Goal: Task Accomplishment & Management: Complete application form

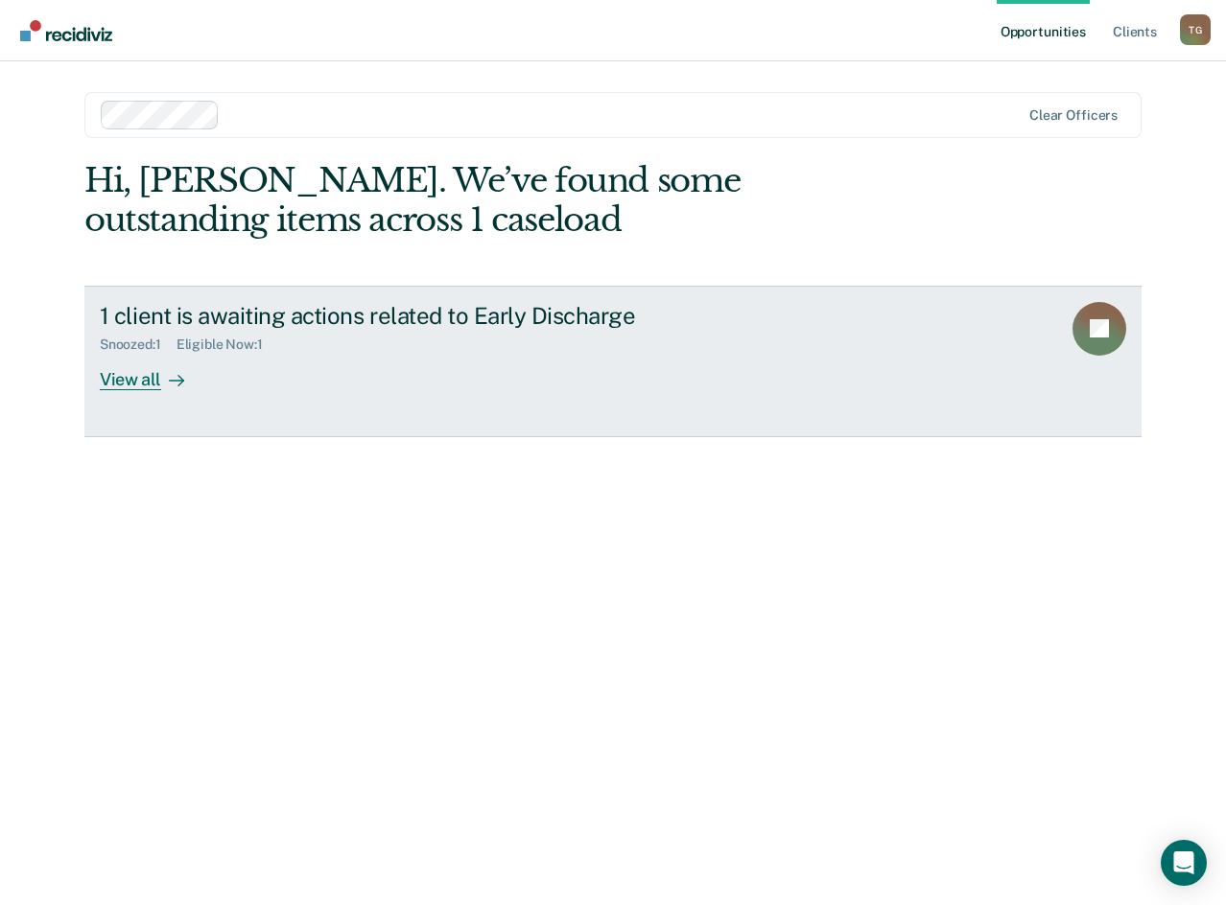
click at [151, 371] on div "View all" at bounding box center [153, 371] width 107 height 37
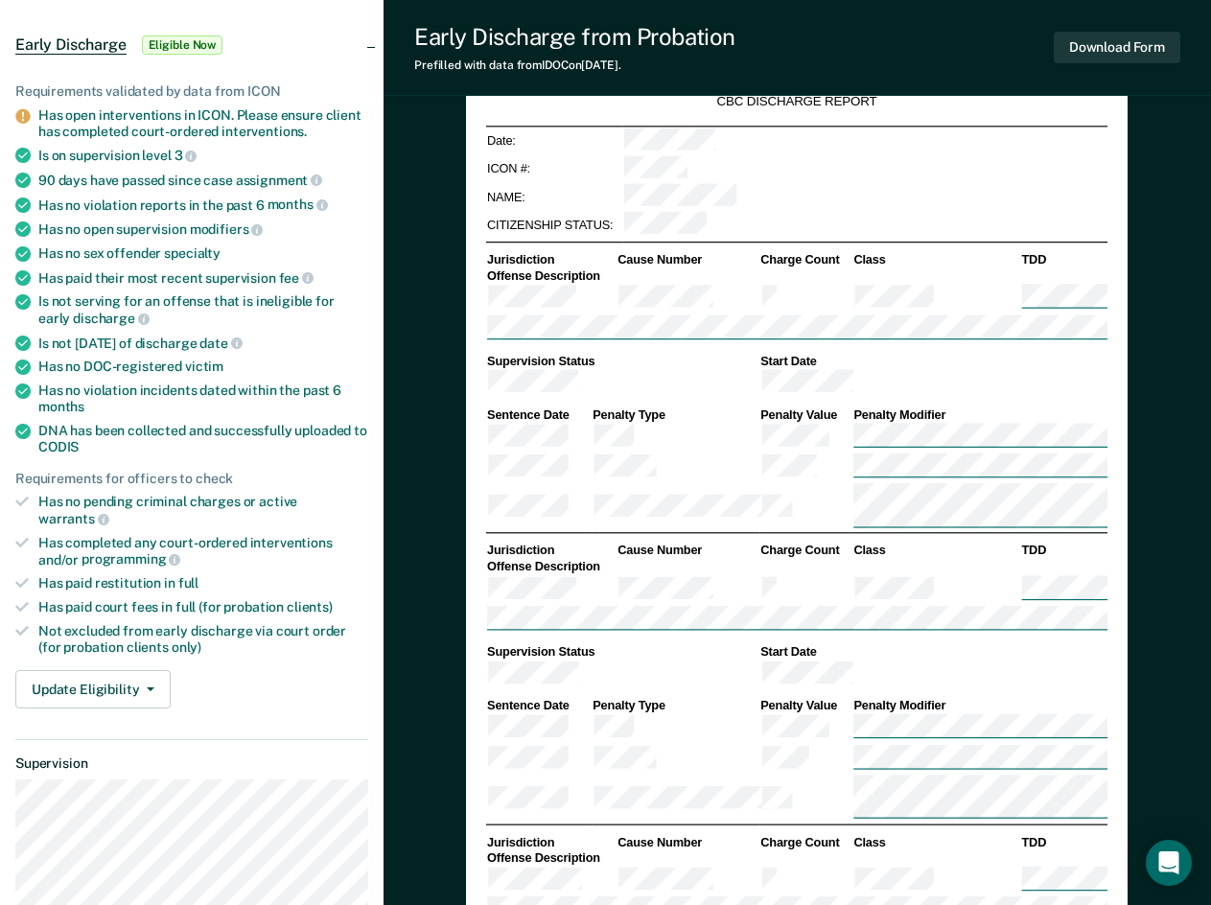
scroll to position [102, 0]
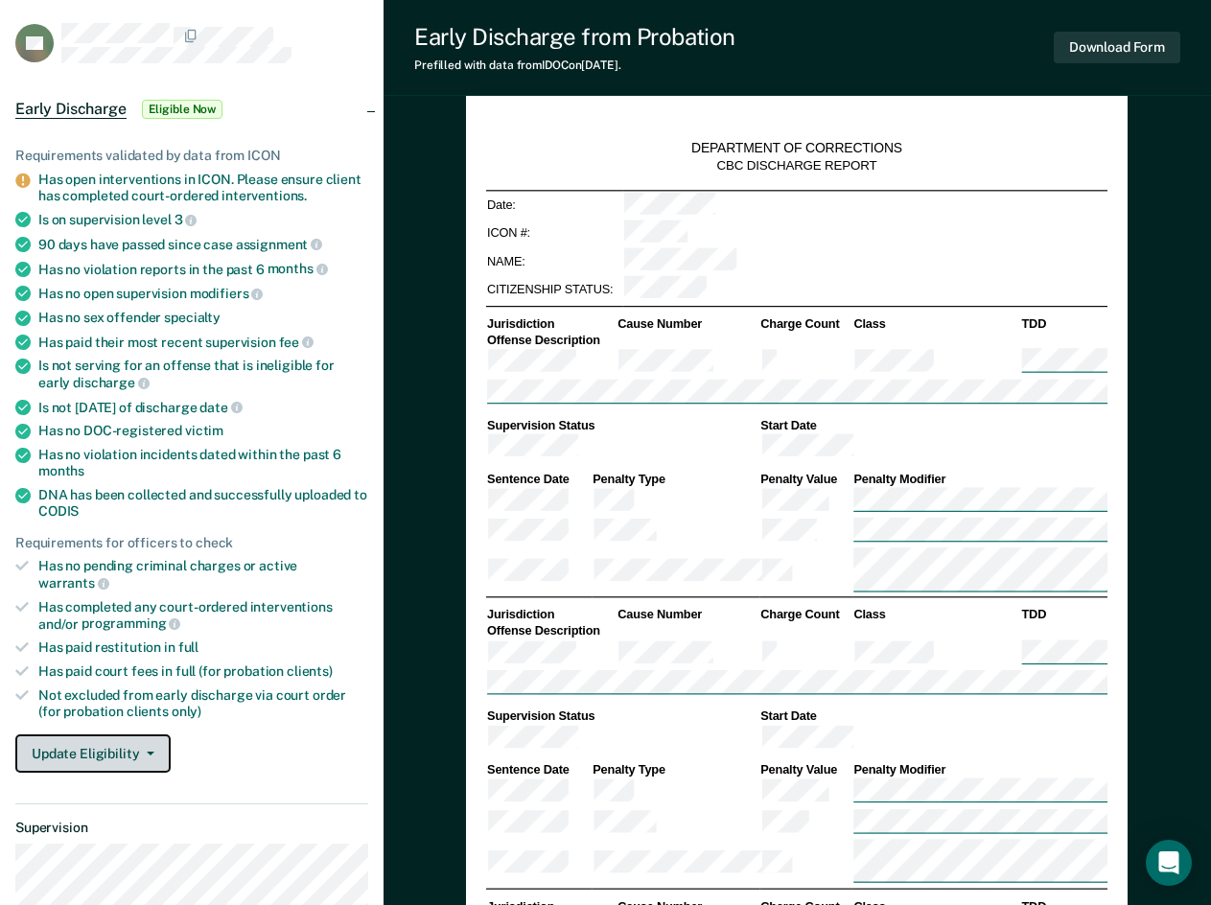
click at [149, 752] on icon "button" at bounding box center [151, 754] width 8 height 4
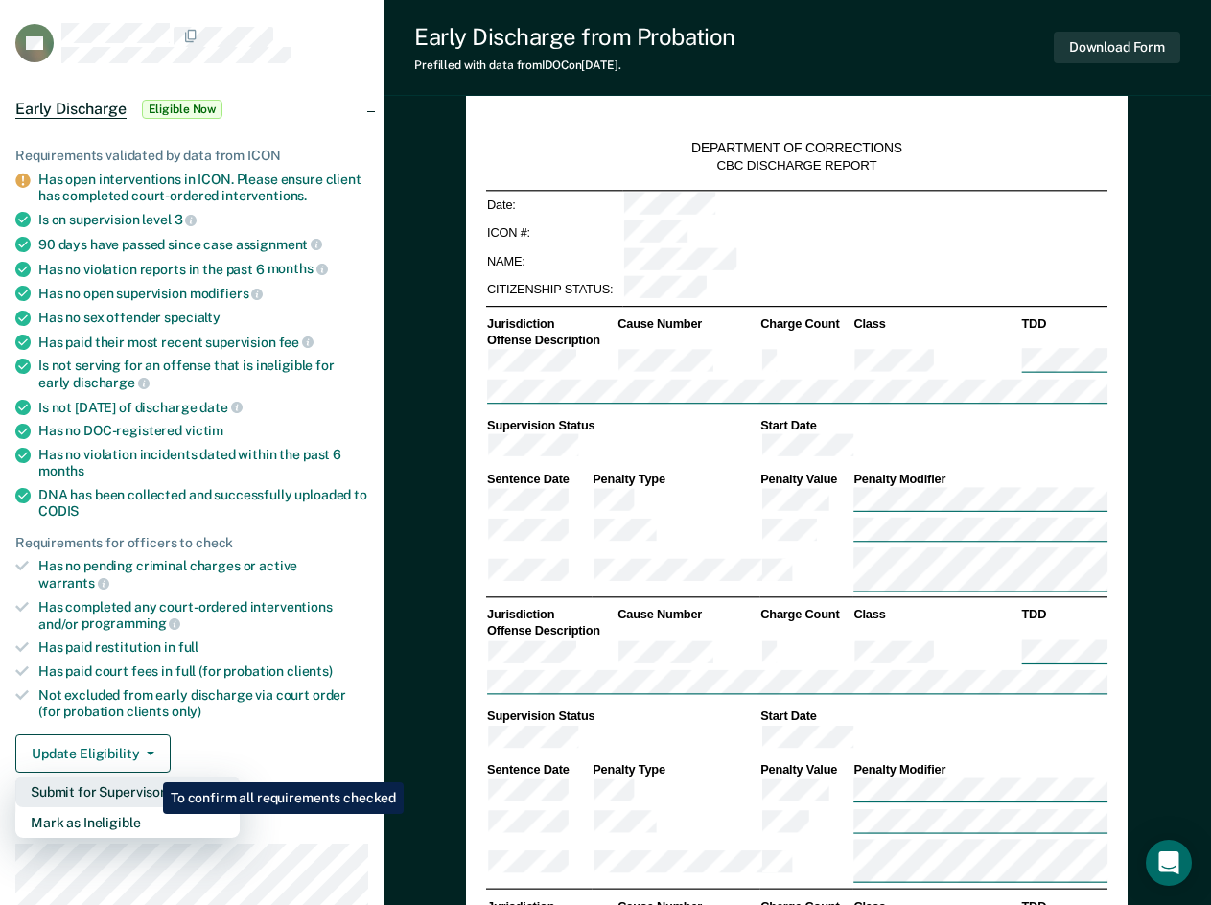
click at [149, 777] on button "Submit for Supervisor Approval" at bounding box center [127, 792] width 224 height 31
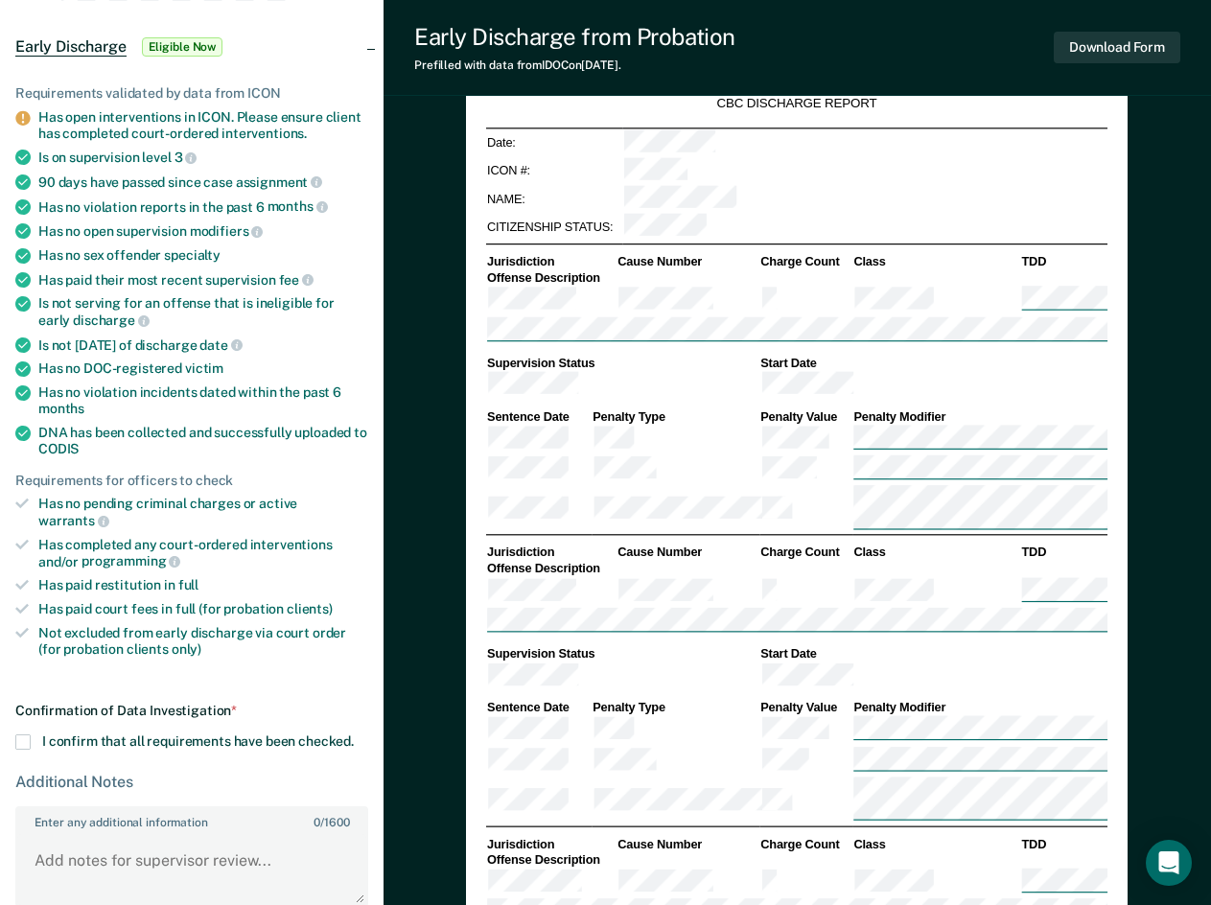
scroll to position [198, 0]
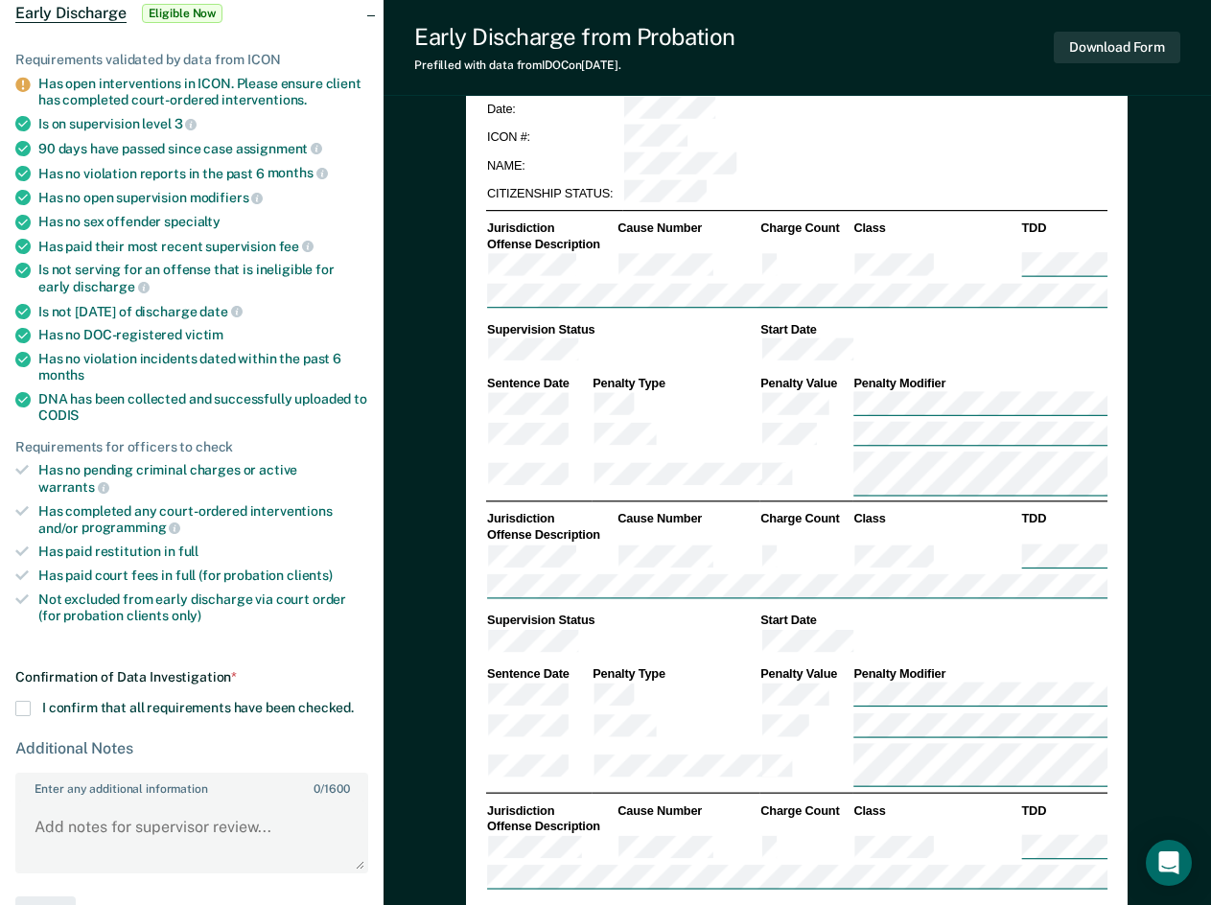
click at [14, 687] on section "Back SE Early Discharge Eligible Now Requirements validated by data from ICON H…" at bounding box center [192, 413] width 384 height 1099
click at [20, 701] on span at bounding box center [22, 708] width 15 height 15
click at [354, 701] on input "I confirm that all requirements have been checked." at bounding box center [354, 701] width 0 height 0
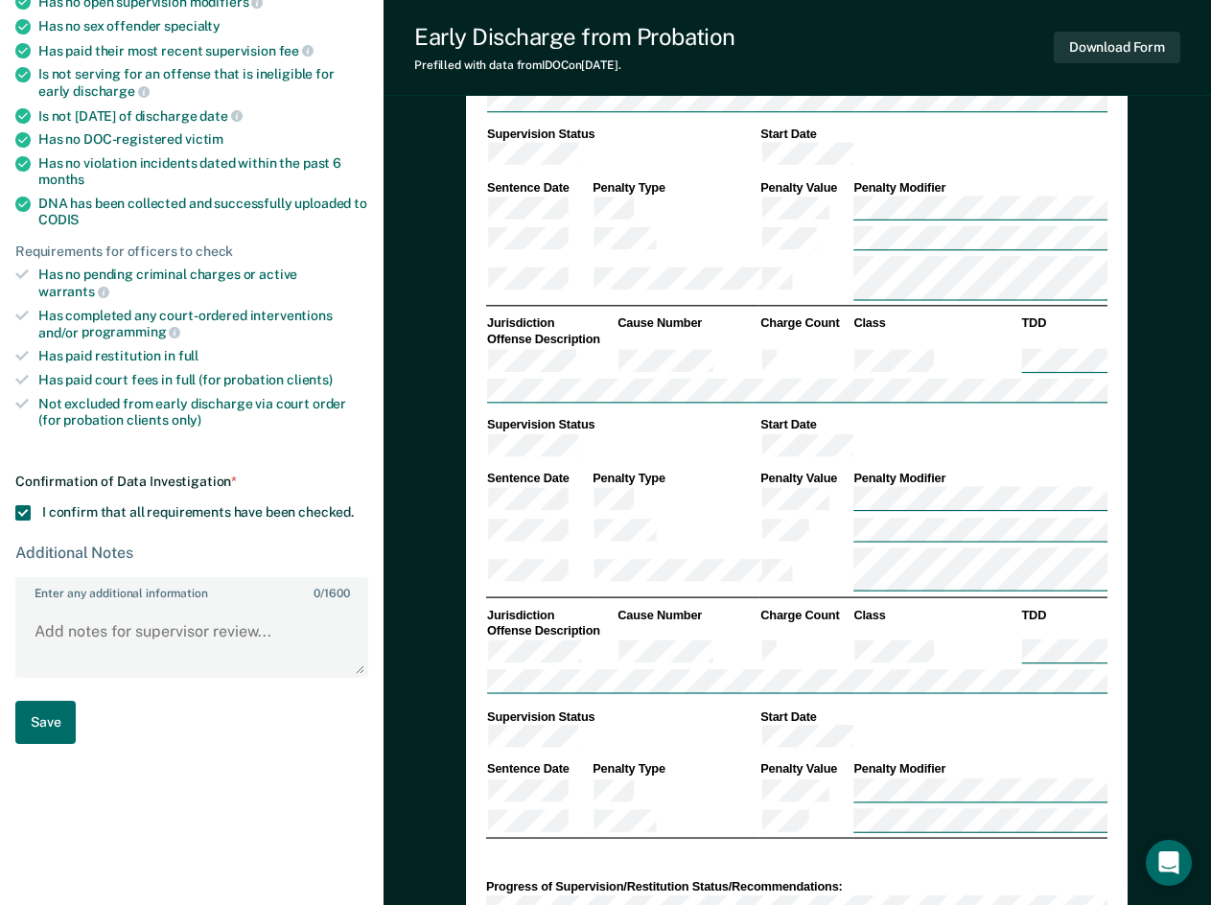
scroll to position [485, 0]
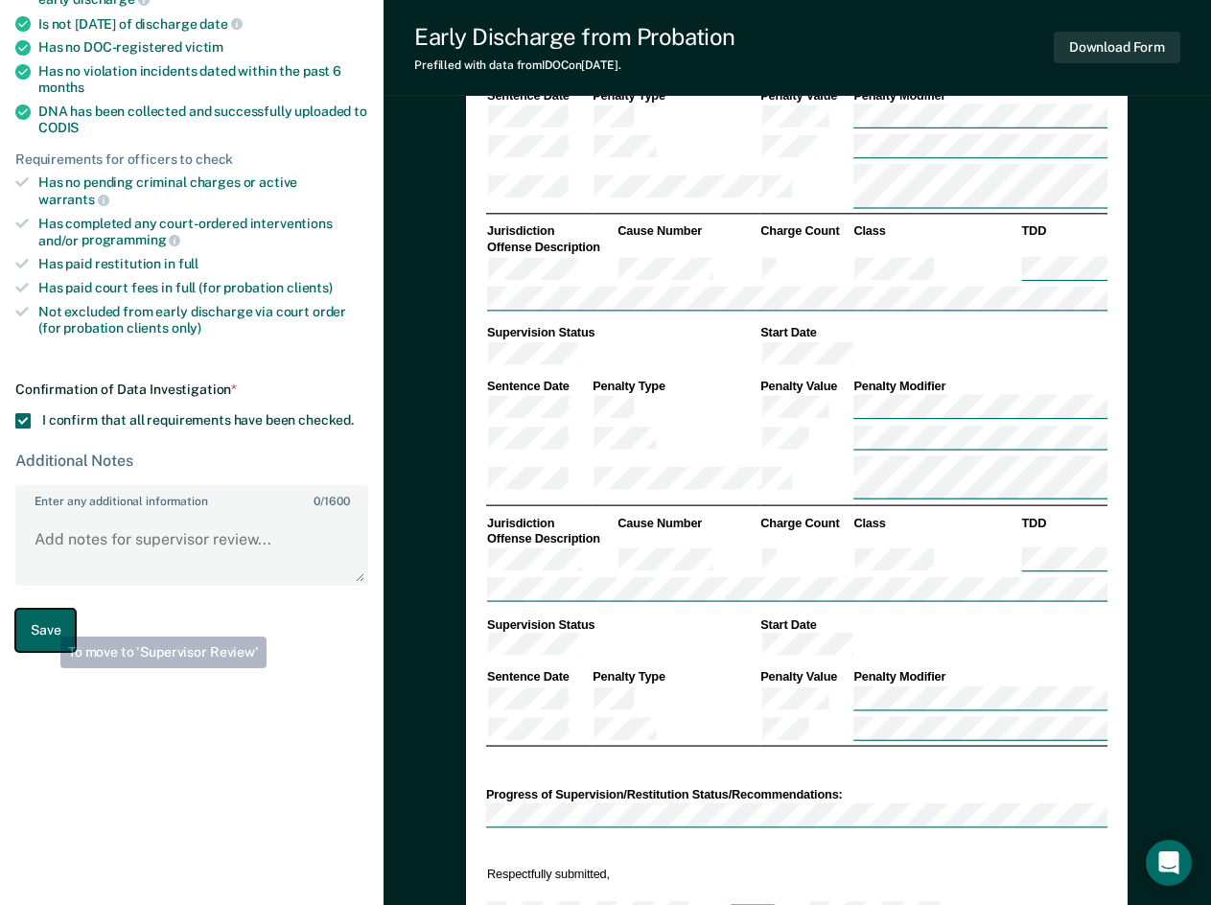
click at [46, 622] on button "Save" at bounding box center [45, 630] width 60 height 43
type textarea "x"
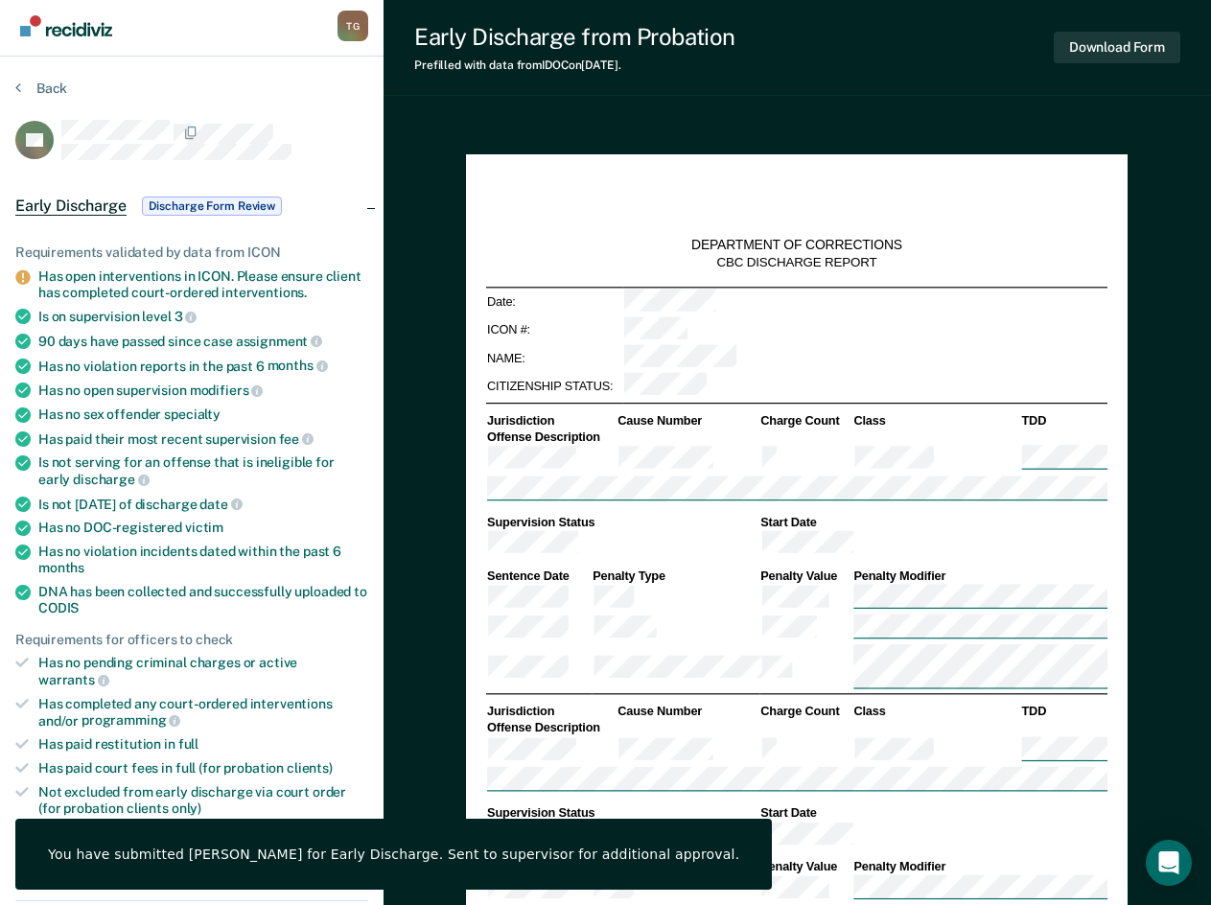
scroll to position [0, 0]
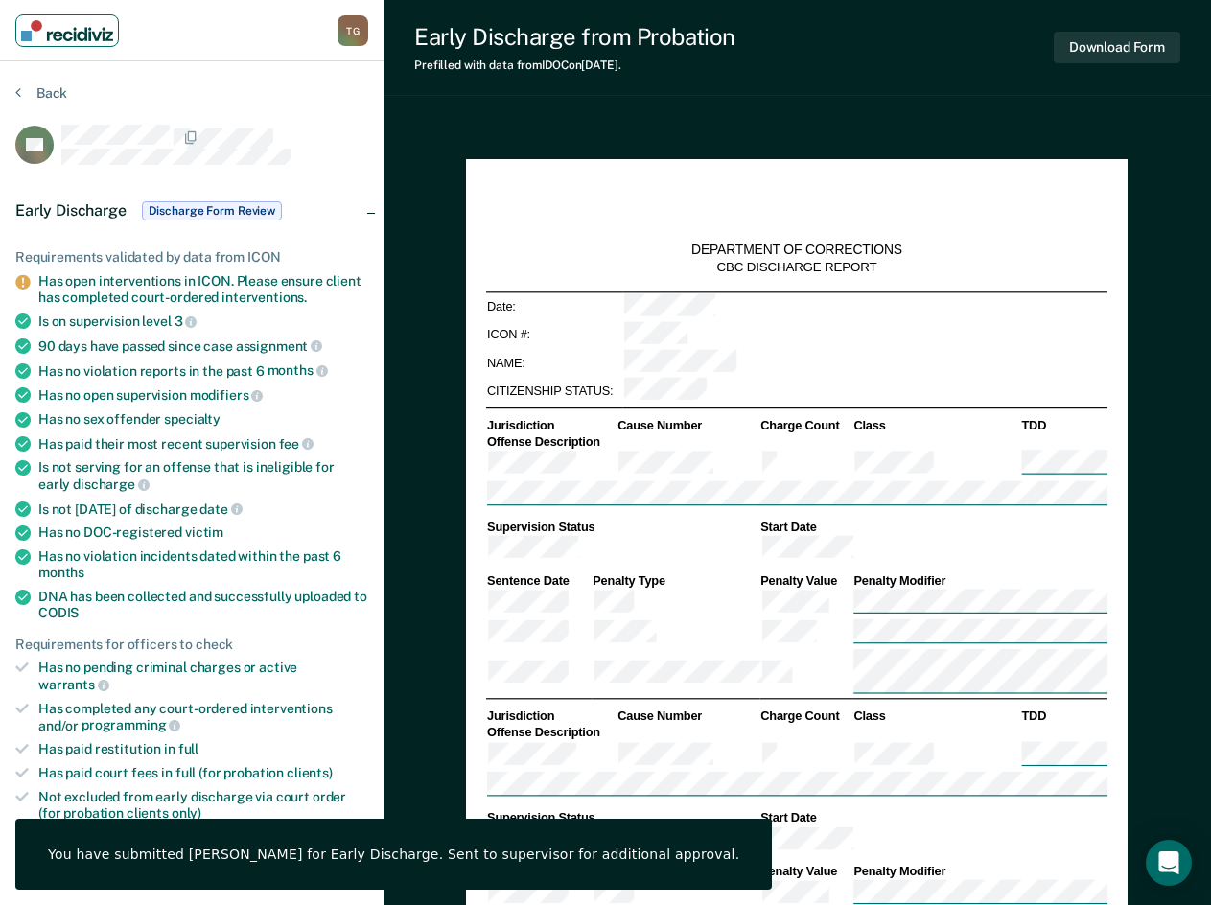
click at [66, 31] on img "Main navigation" at bounding box center [67, 30] width 92 height 21
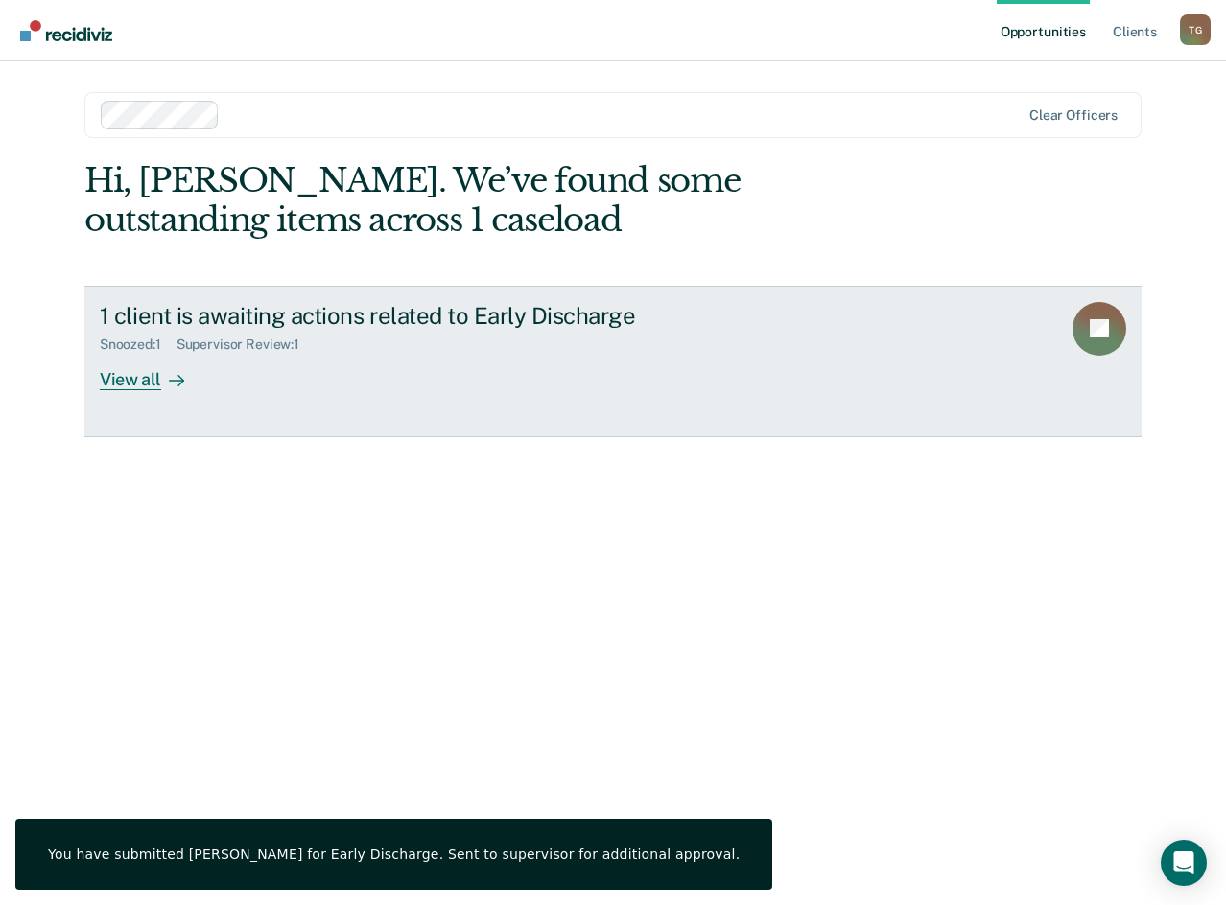
click at [106, 372] on div "View all" at bounding box center [153, 371] width 107 height 37
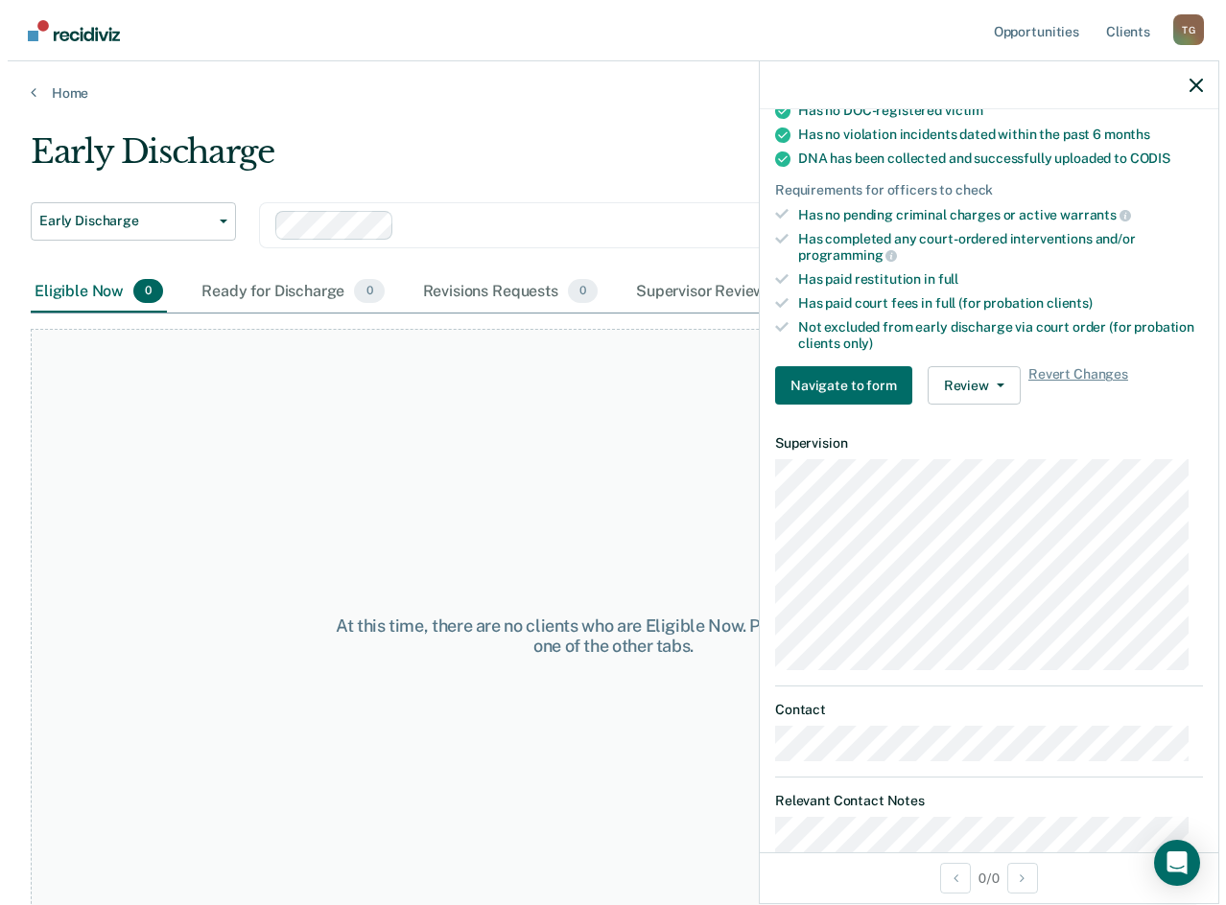
scroll to position [499, 0]
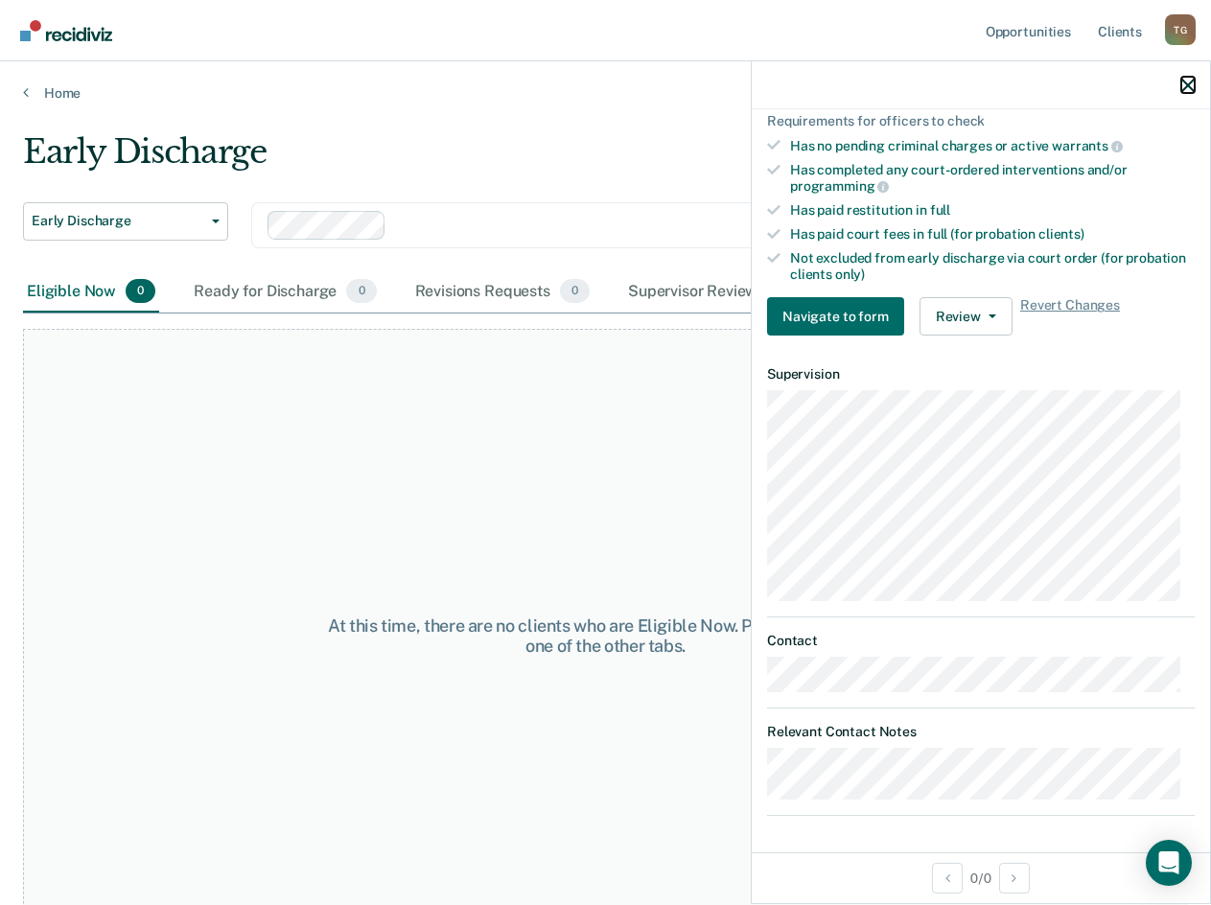
click at [1185, 82] on icon "button" at bounding box center [1188, 85] width 13 height 13
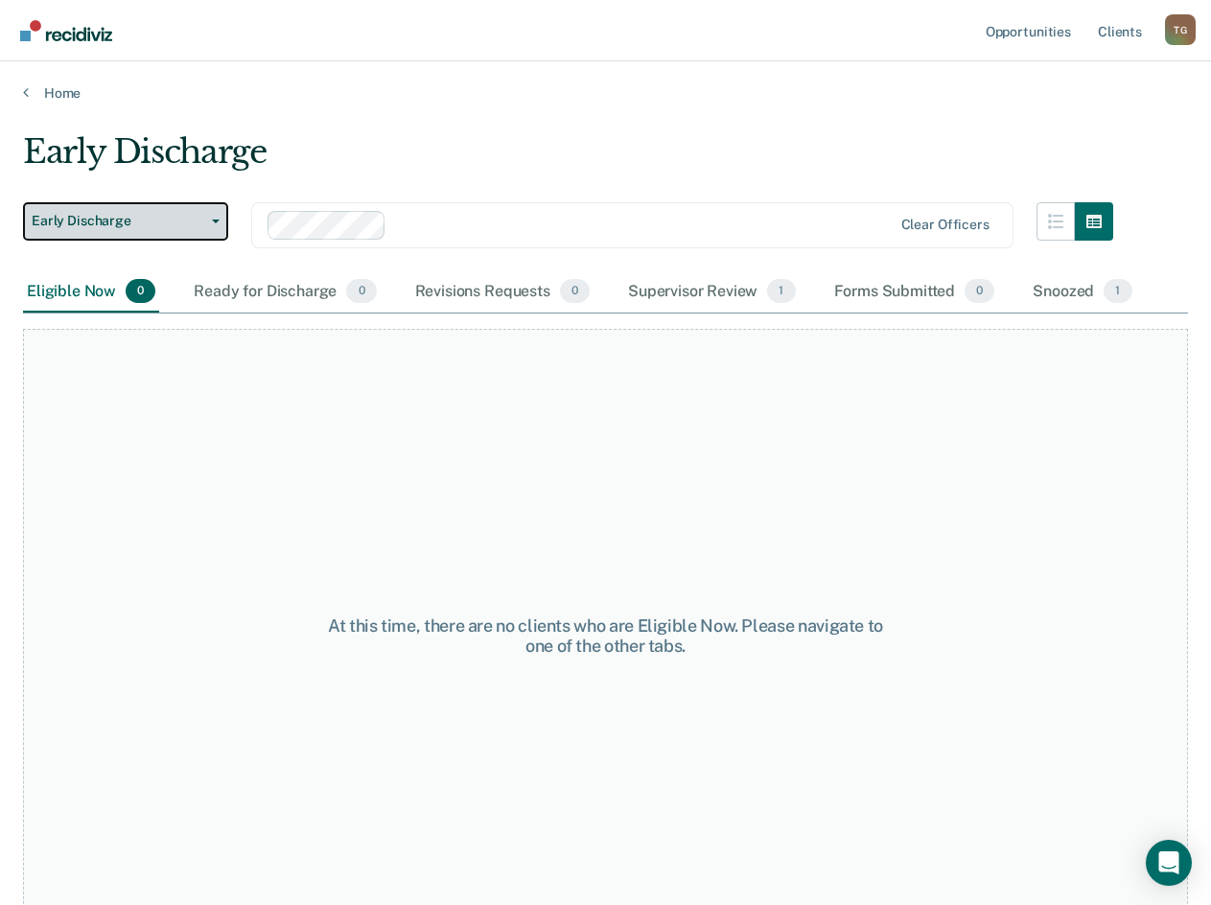
click at [204, 239] on button "Early Discharge" at bounding box center [125, 221] width 205 height 38
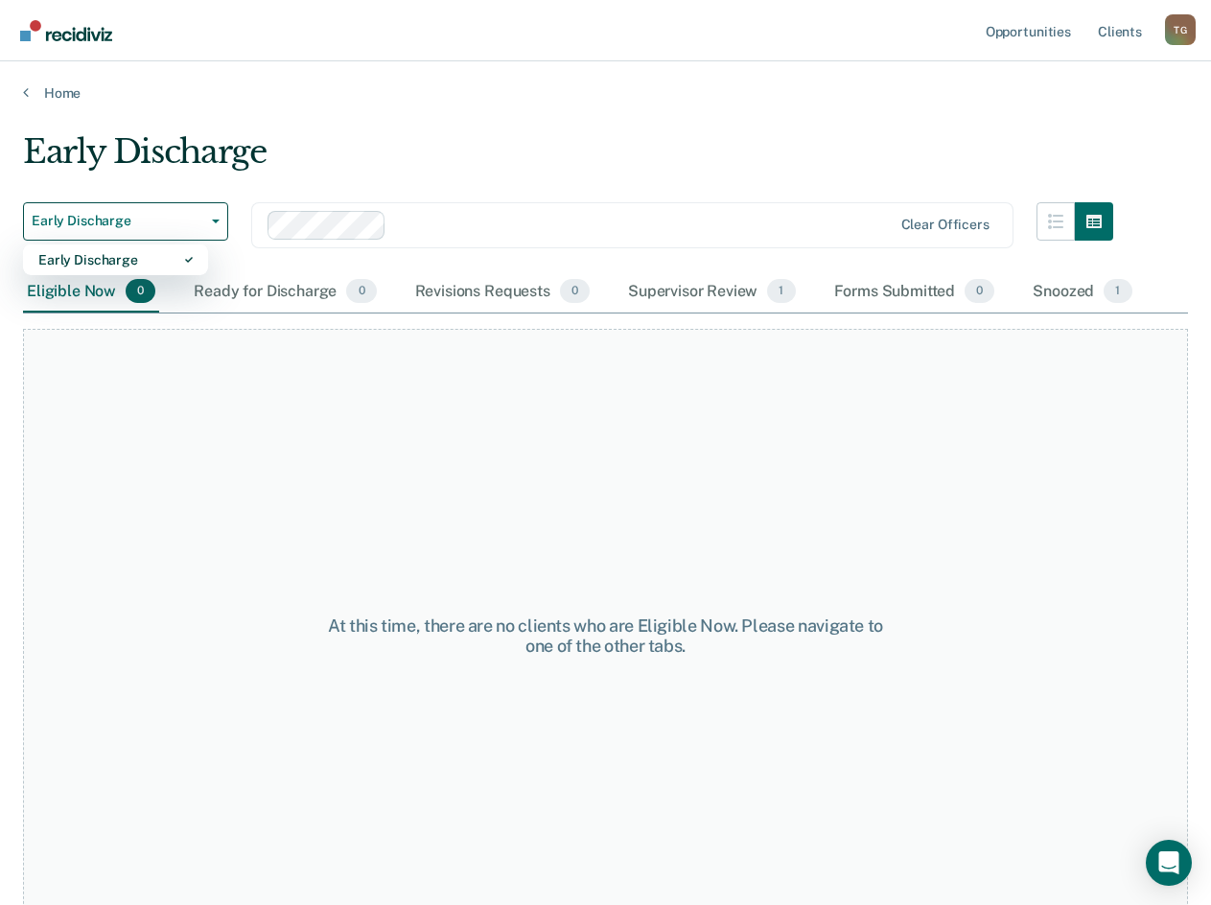
click at [372, 152] on div "Early Discharge" at bounding box center [568, 159] width 1091 height 55
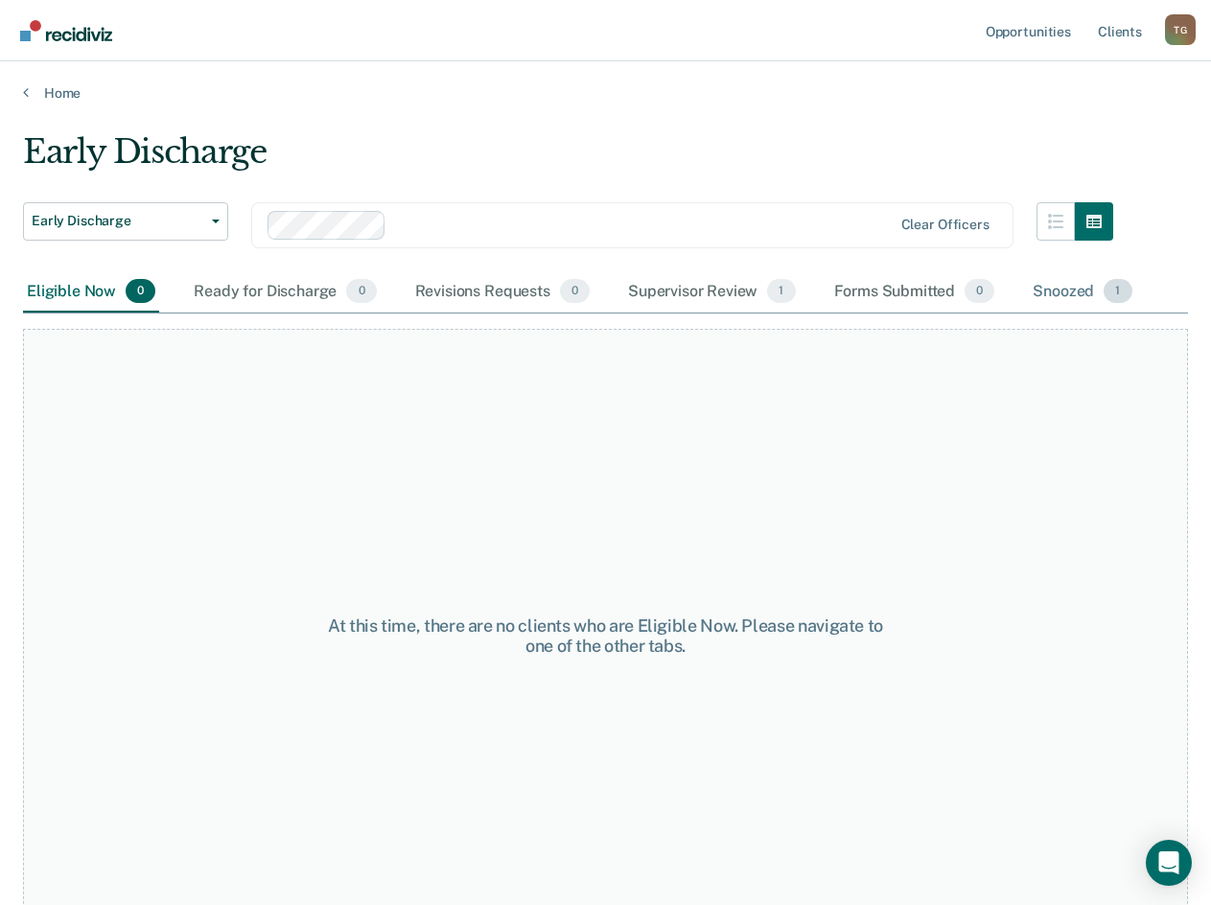
click at [1038, 288] on div "Snoozed 1" at bounding box center [1082, 292] width 106 height 42
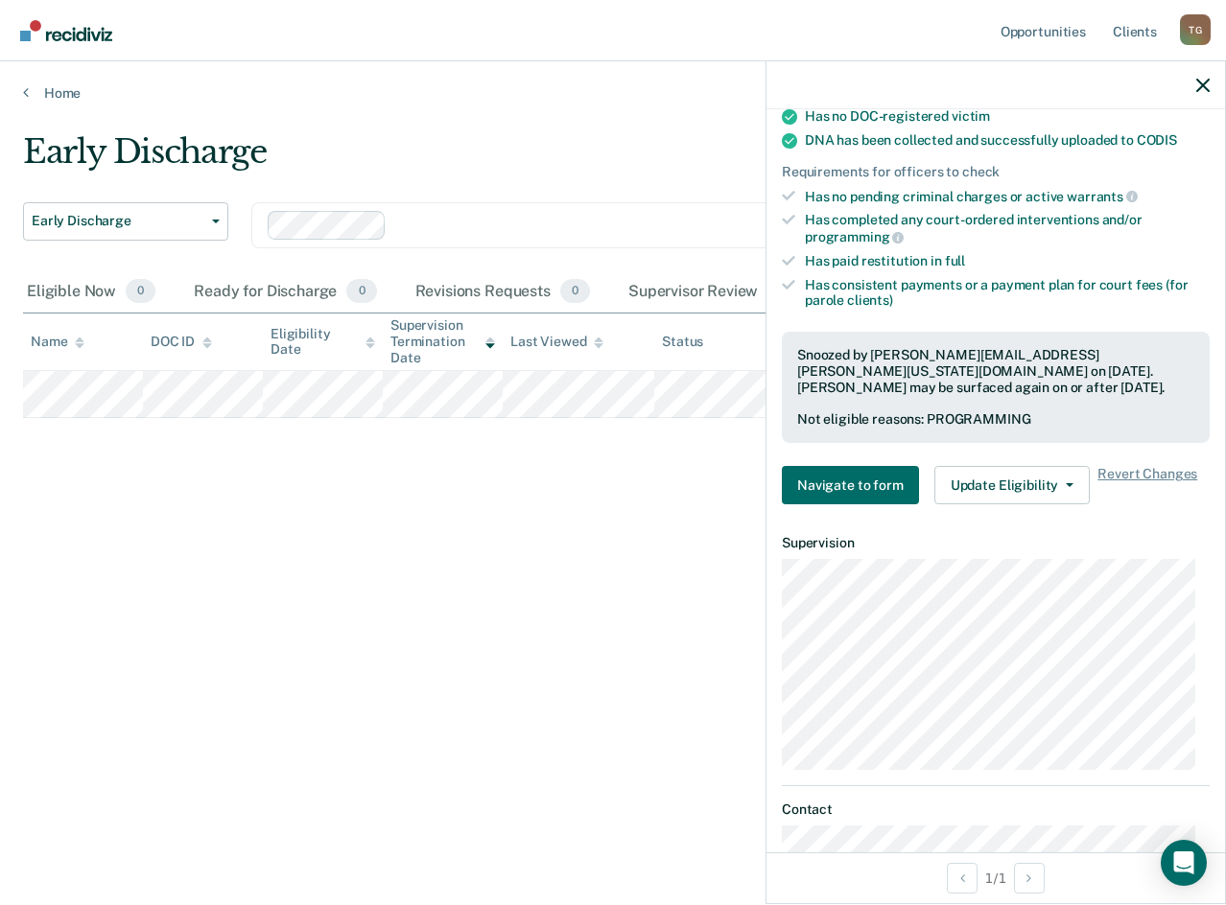
scroll to position [641, 0]
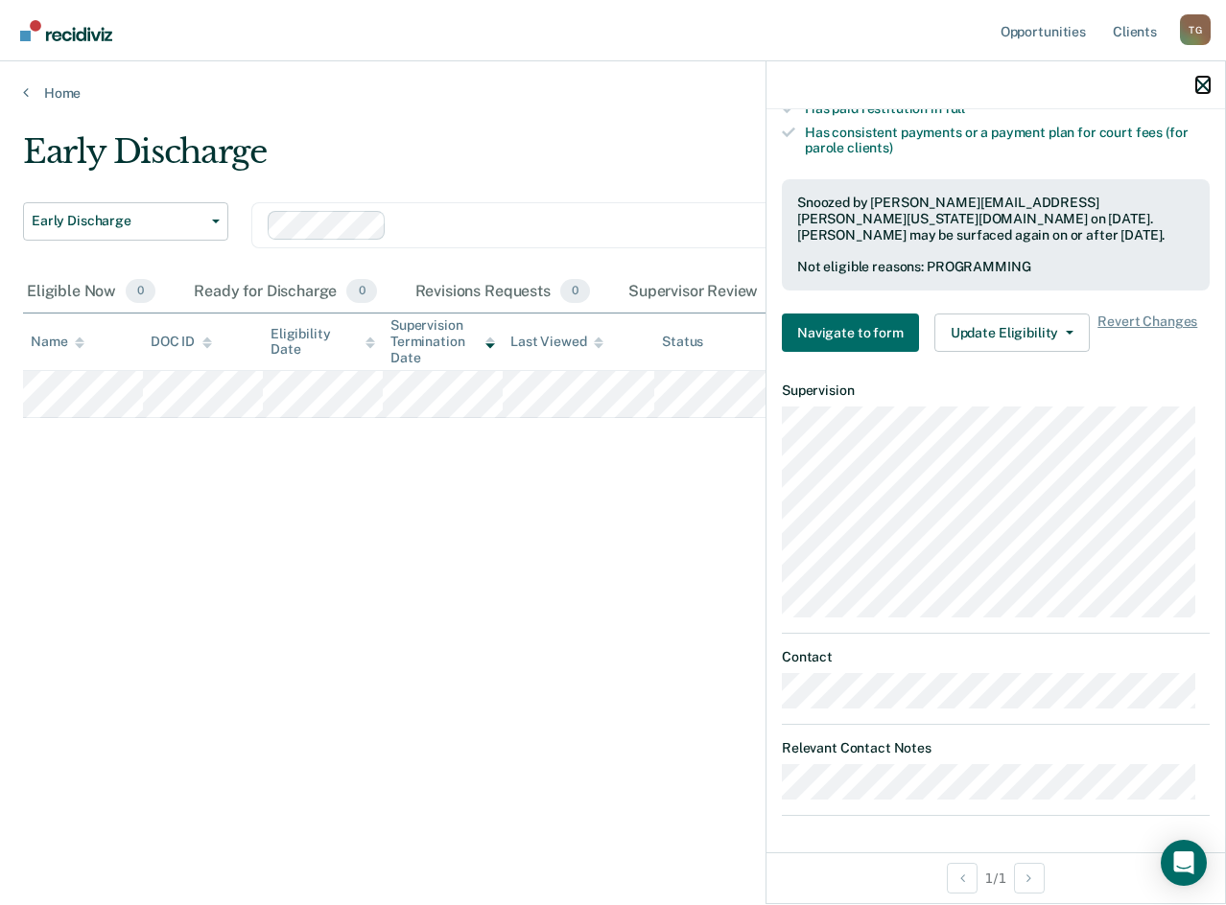
click at [1199, 82] on icon "button" at bounding box center [1202, 85] width 13 height 13
